Goal: Task Accomplishment & Management: Use online tool/utility

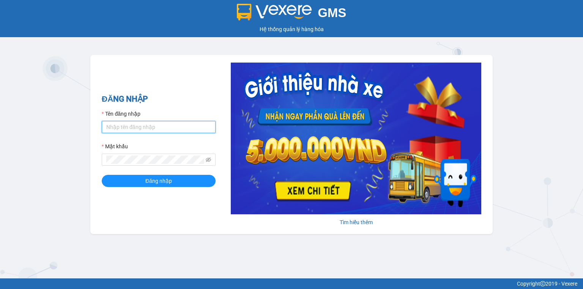
click at [124, 131] on input "Tên đăng nhập" at bounding box center [159, 127] width 114 height 12
type input "thuytien.lienhung"
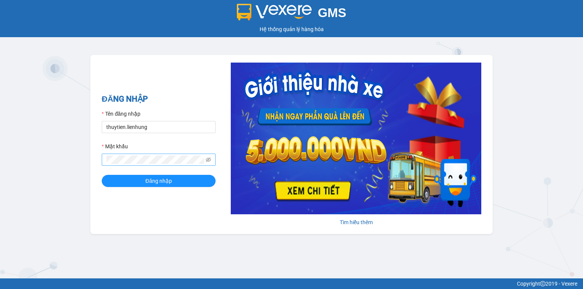
click at [140, 155] on span at bounding box center [159, 160] width 114 height 12
click at [102, 175] on button "Đăng nhập" at bounding box center [159, 181] width 114 height 12
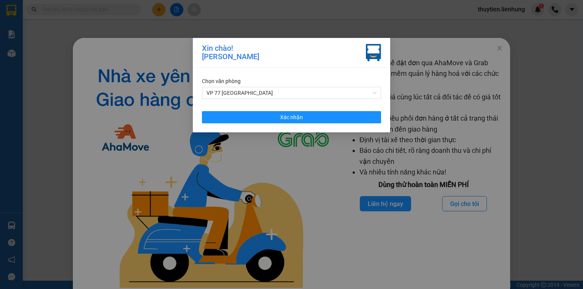
click at [276, 123] on div "Chọn văn phòng VP 77 Thái Nguyên Xác nhận" at bounding box center [291, 100] width 197 height 65
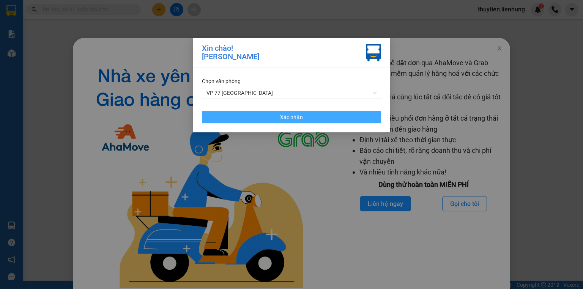
click at [278, 120] on button "Xác nhận" at bounding box center [291, 117] width 179 height 12
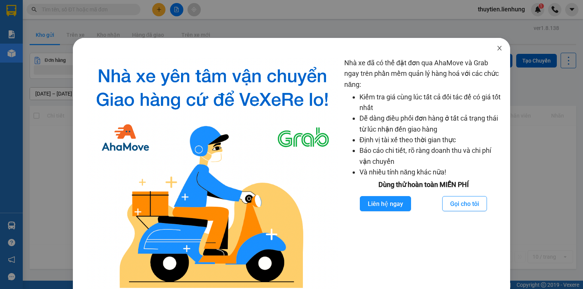
click at [497, 48] on icon "close" at bounding box center [499, 48] width 4 height 5
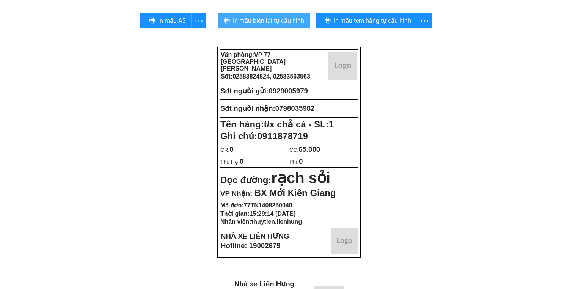
click at [270, 22] on span "In mẫu biên lai tự cấu hình" at bounding box center [268, 20] width 71 height 9
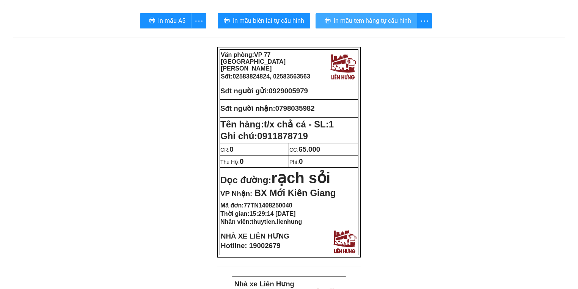
click at [380, 23] on span "In mẫu tem hàng tự cấu hình" at bounding box center [372, 20] width 77 height 9
